Goal: Transaction & Acquisition: Purchase product/service

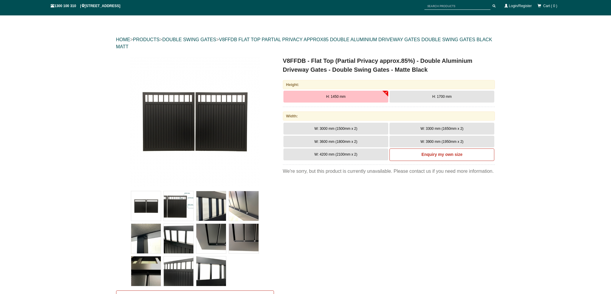
scroll to position [59, 0]
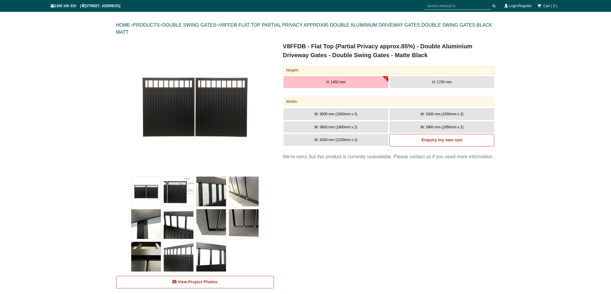
click at [200, 189] on img at bounding box center [211, 191] width 30 height 30
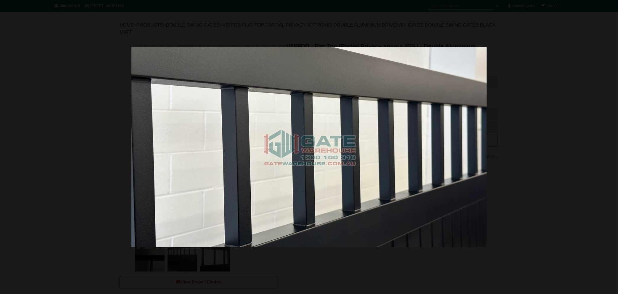
click at [385, 248] on div at bounding box center [309, 147] width 618 height 294
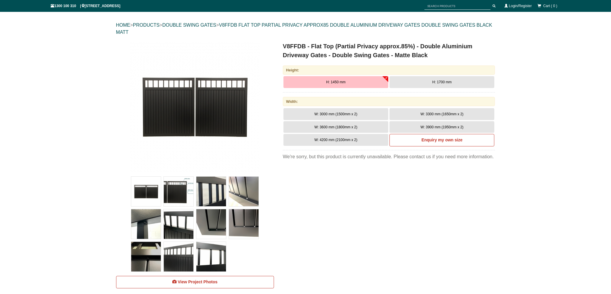
click at [340, 115] on span "W: 3000 mm (1500mm x 2)" at bounding box center [335, 114] width 43 height 4
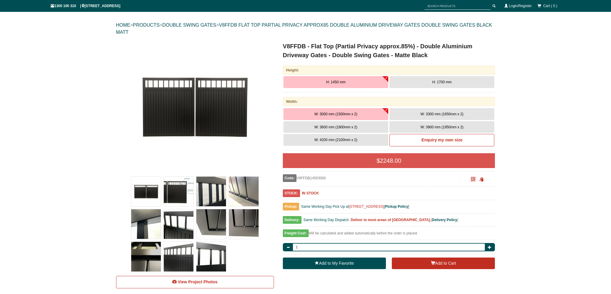
click at [466, 111] on button "W: 3300 mm (1650mm x 2)" at bounding box center [441, 114] width 105 height 12
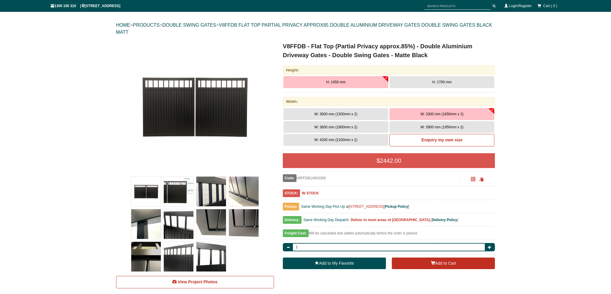
click at [363, 117] on button "W: 3000 mm (1500mm x 2)" at bounding box center [335, 114] width 105 height 12
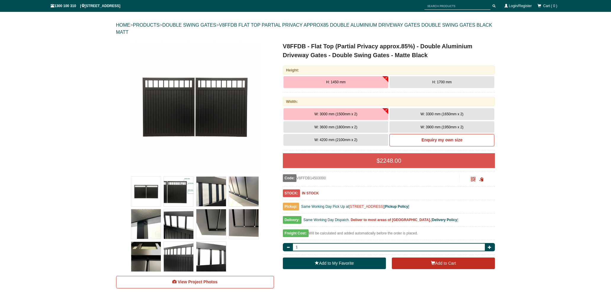
click at [178, 190] on img at bounding box center [179, 191] width 30 height 30
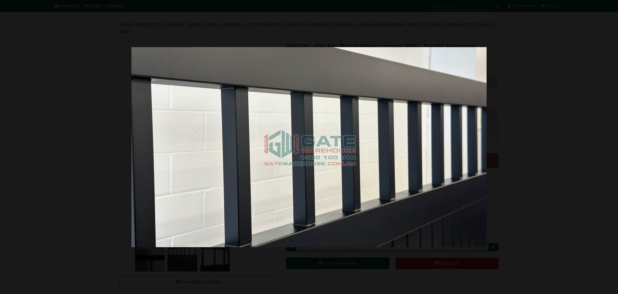
click at [532, 87] on div at bounding box center [309, 147] width 618 height 294
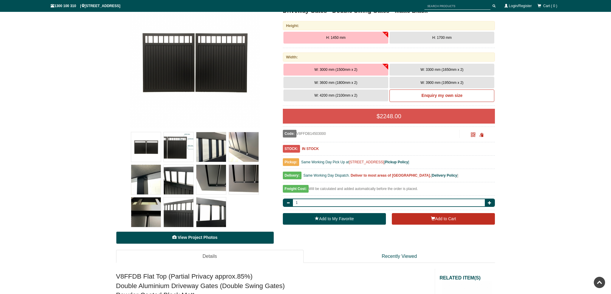
click at [191, 238] on span "View Project Photos" at bounding box center [198, 237] width 40 height 5
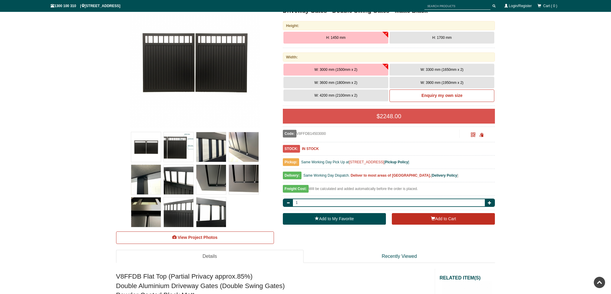
scroll to position [3038, 0]
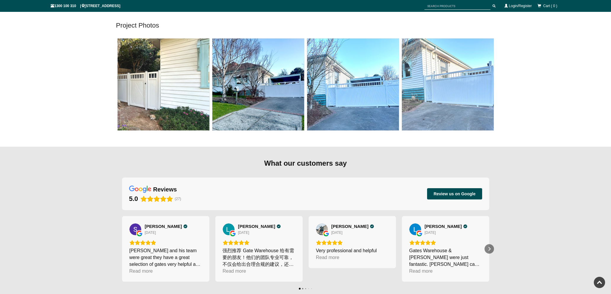
click at [186, 83] on img at bounding box center [164, 84] width 92 height 92
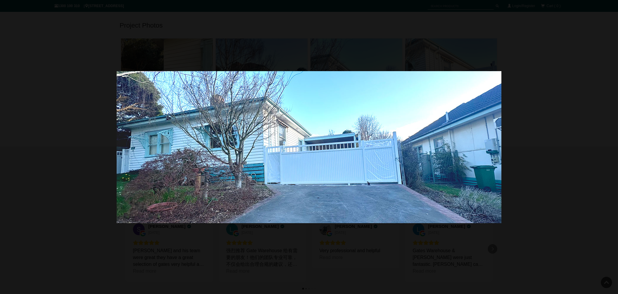
click at [530, 88] on div at bounding box center [309, 147] width 618 height 294
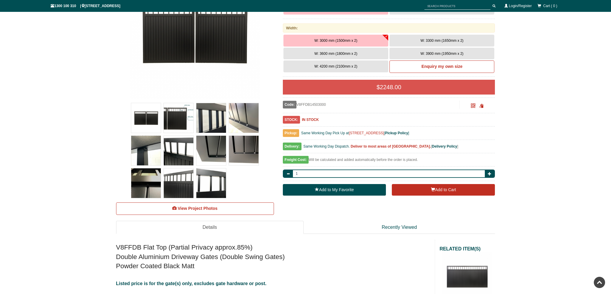
scroll to position [0, 0]
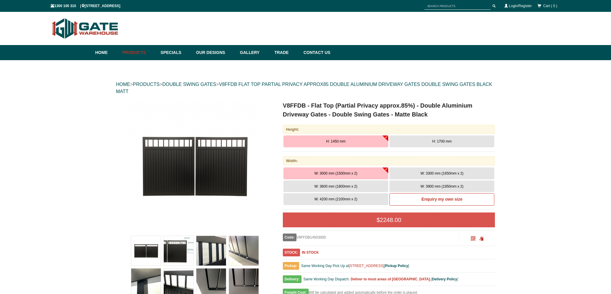
click at [443, 142] on span "H: 1700 mm" at bounding box center [441, 141] width 19 height 4
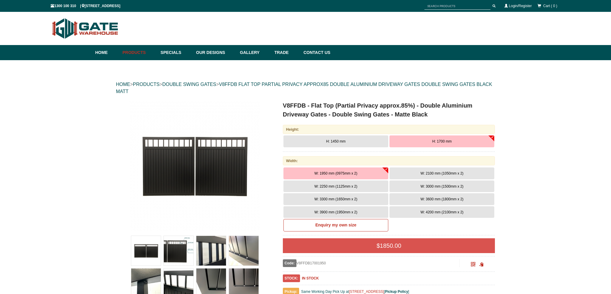
click at [459, 187] on span "W: 3000 mm (1500mm x 2)" at bounding box center [441, 186] width 43 height 4
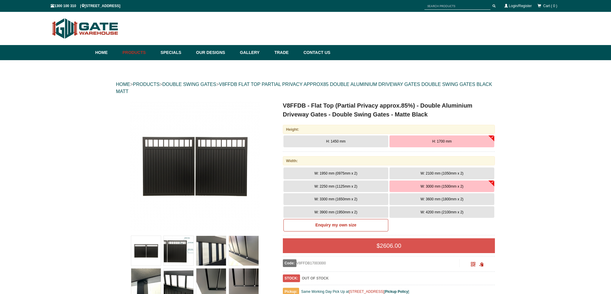
click at [380, 241] on div "$ 2606.00" at bounding box center [389, 245] width 212 height 15
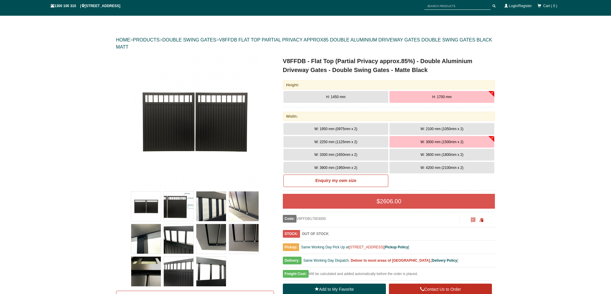
click at [393, 200] on span "2606.00" at bounding box center [390, 201] width 21 height 7
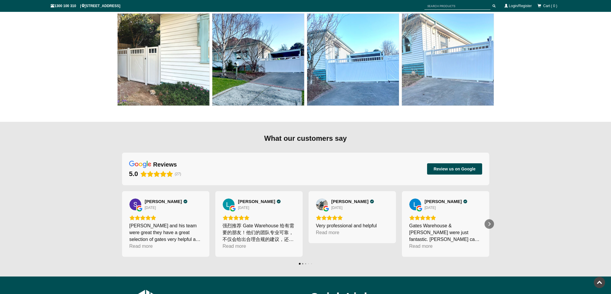
scroll to position [3143, 0]
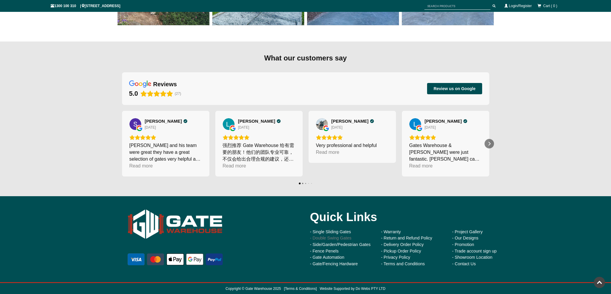
click at [338, 239] on link "- Double Swing Gates" at bounding box center [330, 237] width 41 height 5
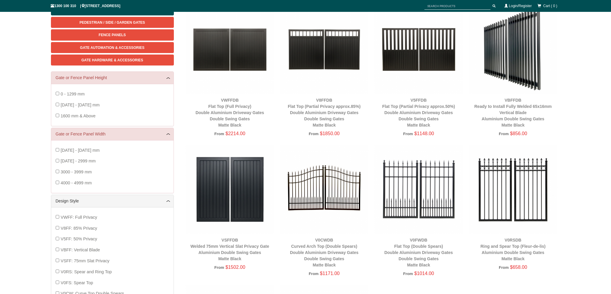
scroll to position [104, 0]
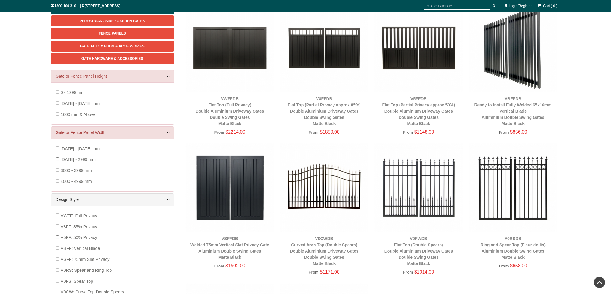
click at [335, 54] on img at bounding box center [324, 48] width 89 height 89
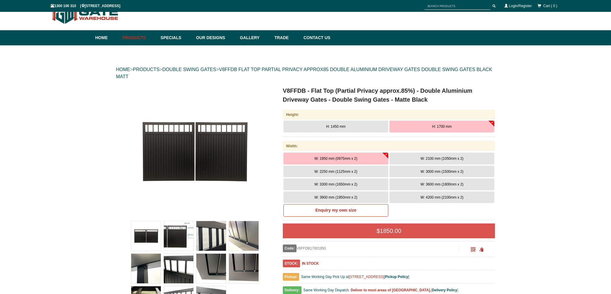
click at [382, 230] on span "1850.00" at bounding box center [390, 230] width 21 height 7
click at [442, 169] on button "W: 3000 mm (1500mm x 2)" at bounding box center [441, 171] width 105 height 12
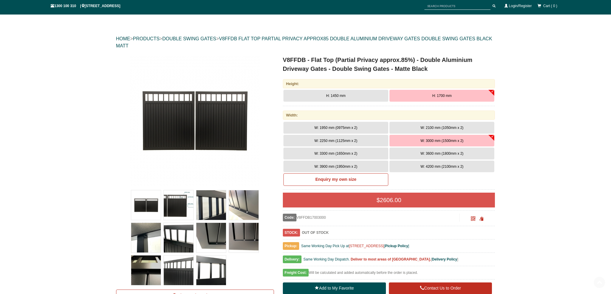
scroll to position [104, 0]
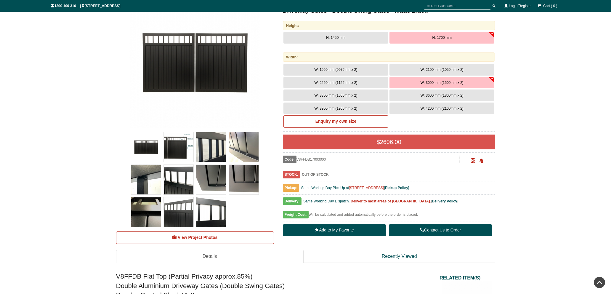
click at [430, 234] on link "Contact Us to Order" at bounding box center [440, 230] width 103 height 12
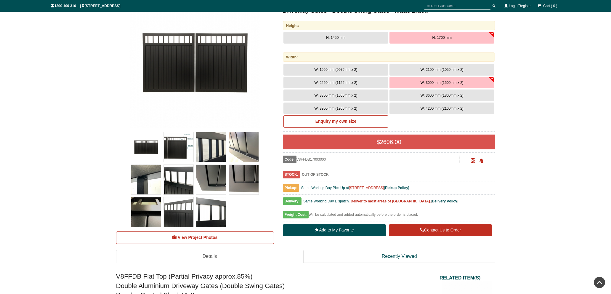
click at [315, 157] on div "Code: V8FFDB17003000" at bounding box center [371, 159] width 177 height 8
click at [316, 157] on div "Code: V8FFDB17003000" at bounding box center [371, 159] width 177 height 8
copy div "V8FFDB17003000"
click at [359, 80] on button "W: 2250 mm (1125mm x 2)" at bounding box center [335, 83] width 105 height 12
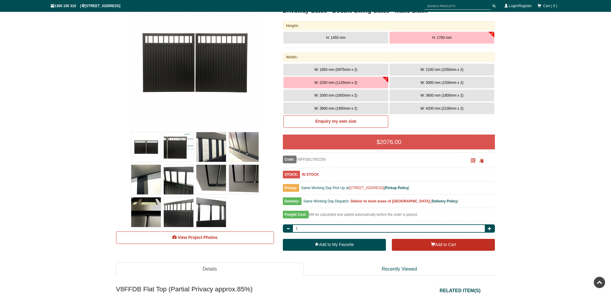
click at [216, 150] on img at bounding box center [211, 147] width 30 height 30
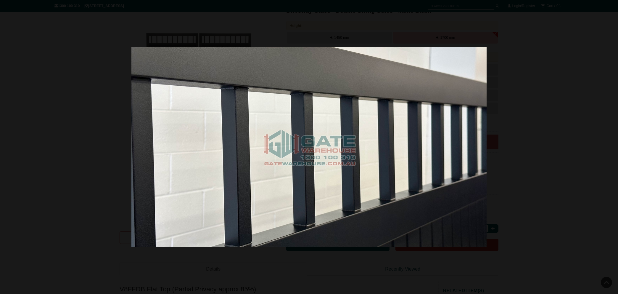
click at [539, 85] on div at bounding box center [309, 147] width 618 height 294
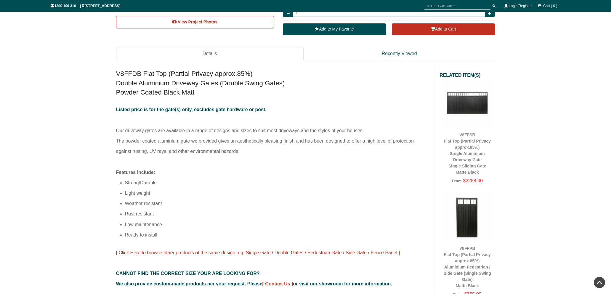
scroll to position [326, 0]
